Goal: Transaction & Acquisition: Purchase product/service

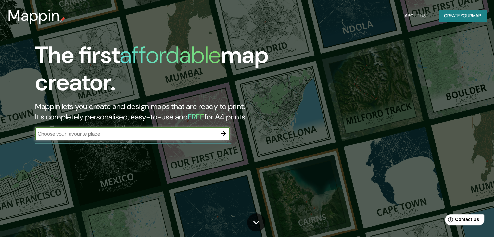
click at [225, 136] on icon "button" at bounding box center [224, 134] width 8 height 8
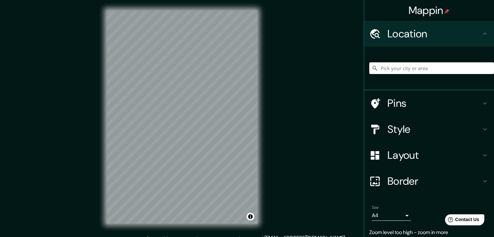
click at [88, 133] on div "Mappin Location Pins Style Layout Border Choose a border. Hint : you can make l…" at bounding box center [247, 122] width 494 height 245
click at [391, 134] on h4 "Style" at bounding box center [435, 129] width 94 height 13
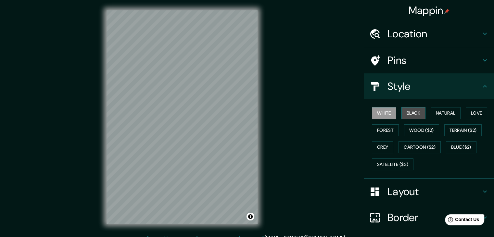
click at [411, 112] on button "Black" at bounding box center [414, 113] width 24 height 12
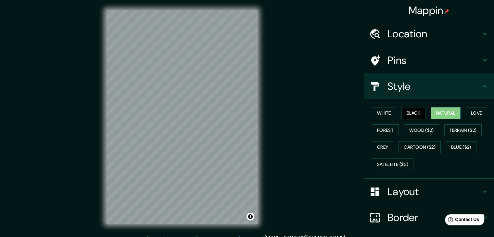
click at [433, 116] on button "Natural" at bounding box center [446, 113] width 30 height 12
click at [472, 113] on button "Love" at bounding box center [476, 113] width 21 height 12
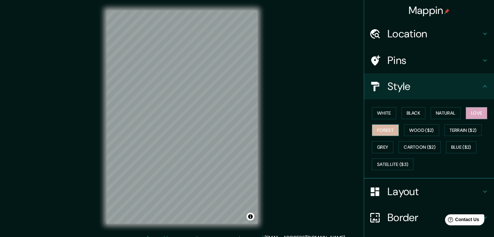
click at [383, 130] on button "Forest" at bounding box center [385, 130] width 27 height 12
click at [413, 130] on button "Wood ($2)" at bounding box center [421, 130] width 35 height 12
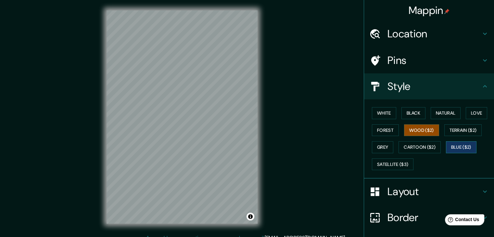
click at [457, 143] on button "Blue ($2)" at bounding box center [461, 147] width 31 height 12
click at [387, 114] on button "White" at bounding box center [384, 113] width 24 height 12
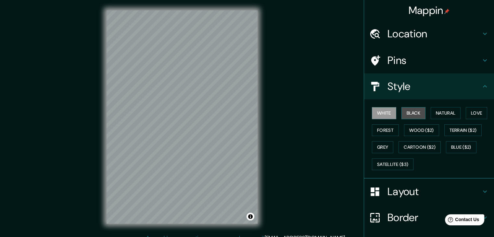
click at [411, 110] on button "Black" at bounding box center [414, 113] width 24 height 12
click at [390, 109] on button "White" at bounding box center [384, 113] width 24 height 12
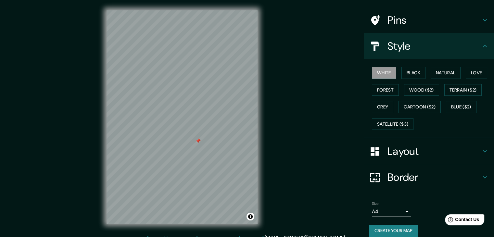
scroll to position [47, 0]
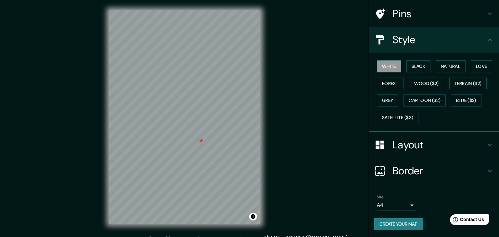
click at [393, 201] on body "Mappin Location Pins Style White Black Natural Love Forest Wood ($2) Terrain ($…" at bounding box center [249, 118] width 499 height 237
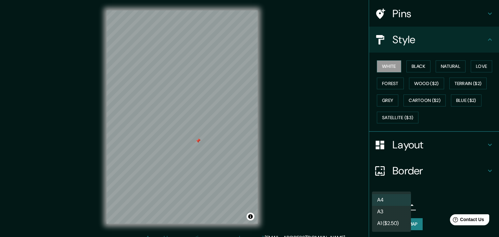
click at [419, 205] on div at bounding box center [249, 118] width 499 height 237
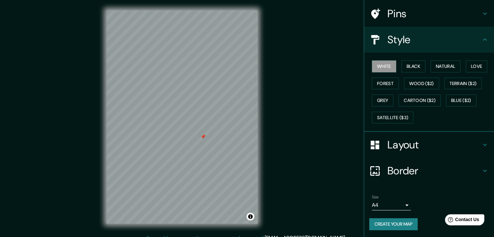
click at [412, 228] on button "Create your map" at bounding box center [394, 224] width 48 height 12
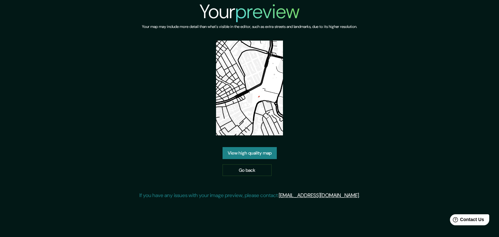
click at [255, 152] on link "View high quality map" at bounding box center [250, 153] width 54 height 12
